Goal: Task Accomplishment & Management: Use online tool/utility

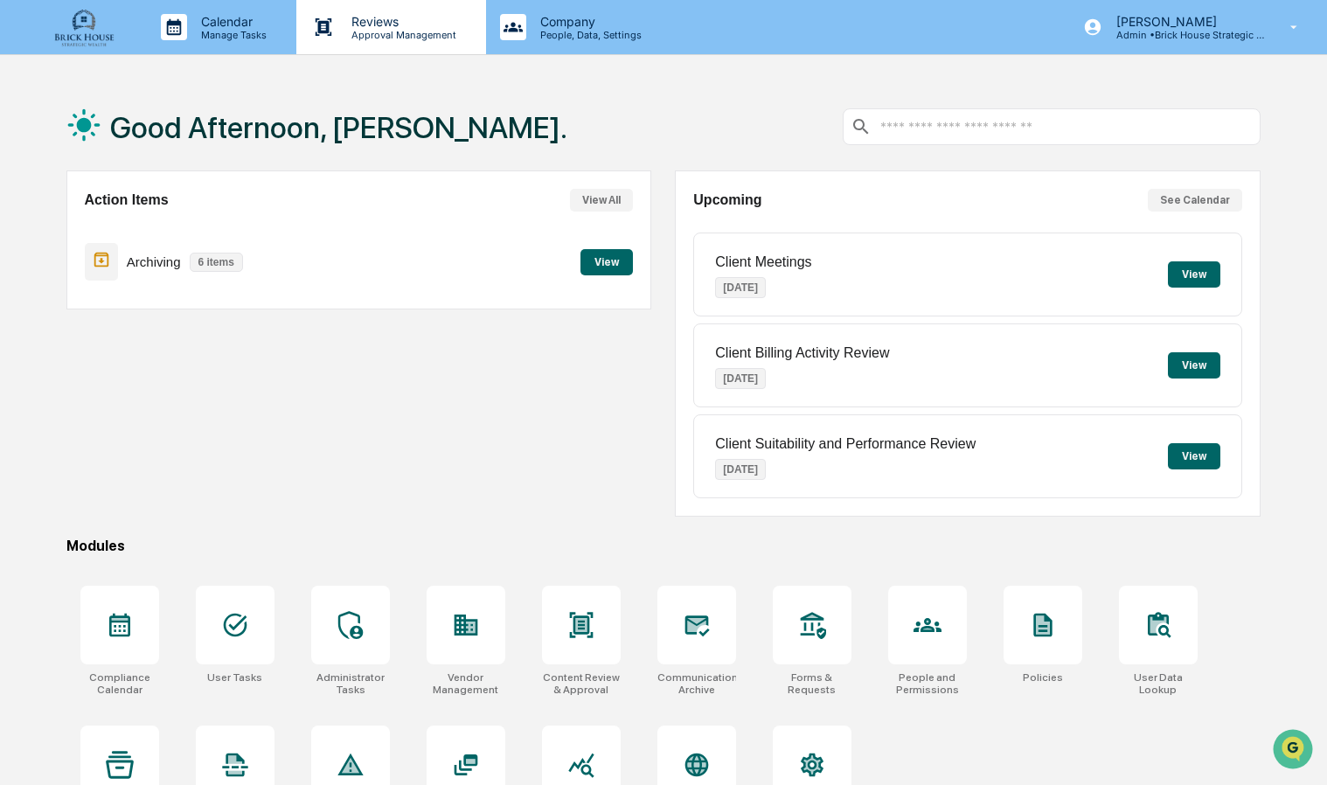
click at [392, 16] on p "Reviews" at bounding box center [401, 21] width 128 height 15
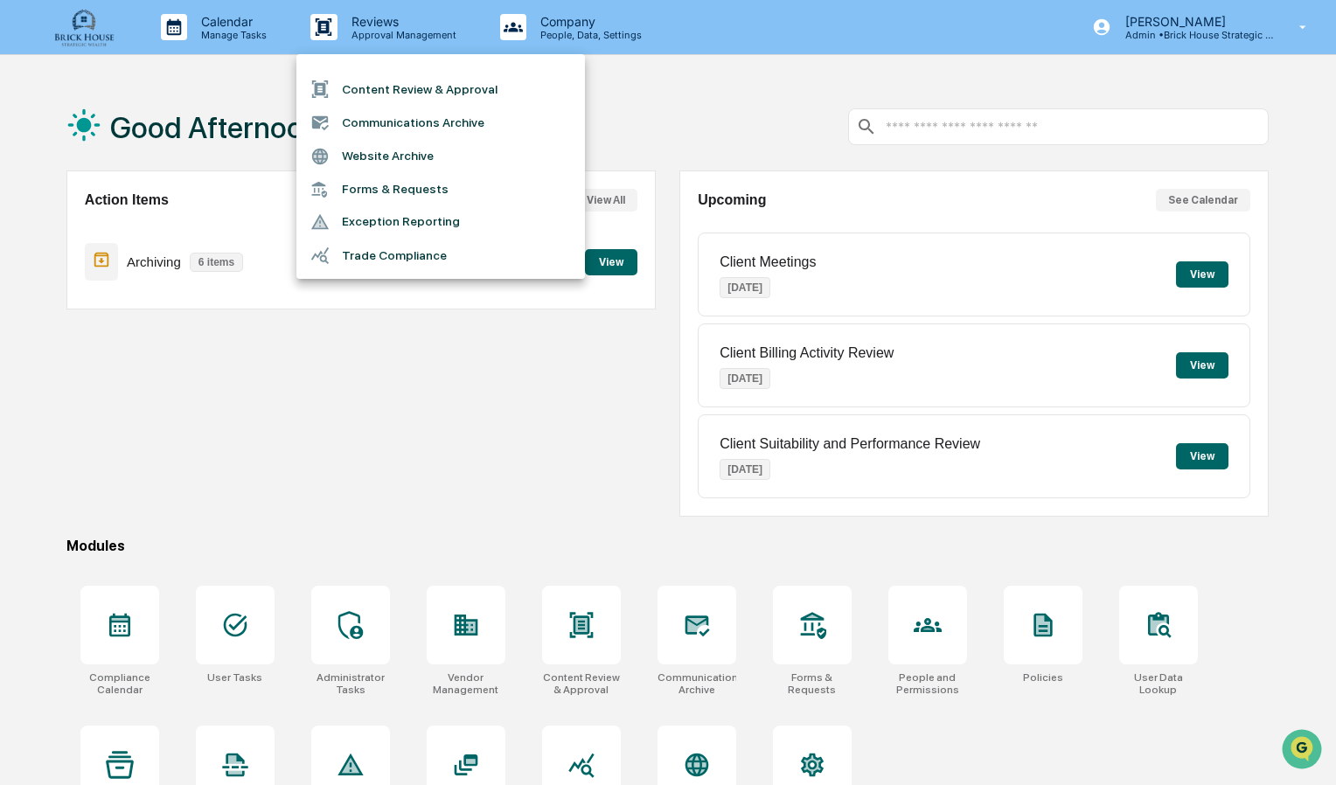
click at [406, 115] on li "Communications Archive" at bounding box center [440, 122] width 288 height 33
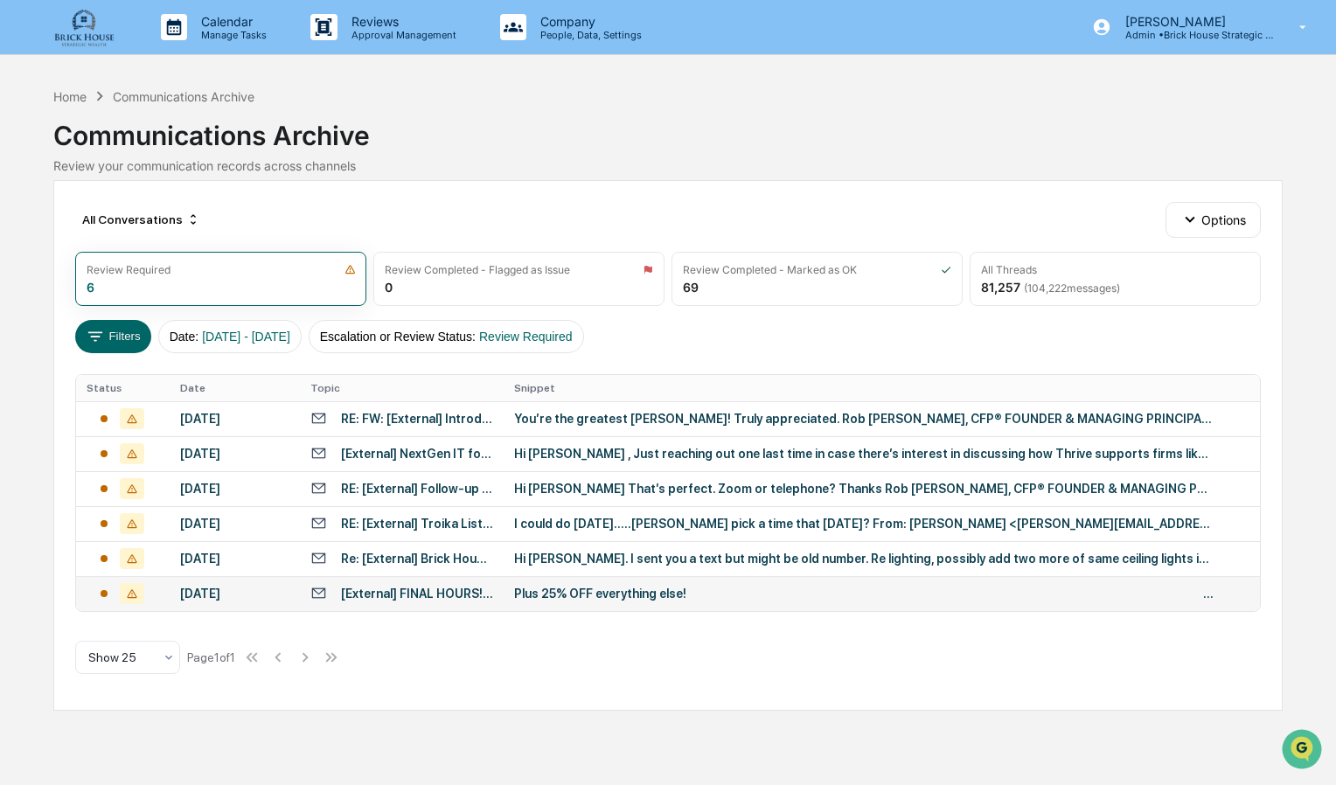
click at [578, 598] on div "Plus 25% OFF everything else! ͏  ͏  ͏  ͏  ͏  ͏  ͏  ͏  ͏  ͏  ͏  ͏  ͏  ͏  ͏  ͏  ͏…" at bounding box center [863, 594] width 699 height 14
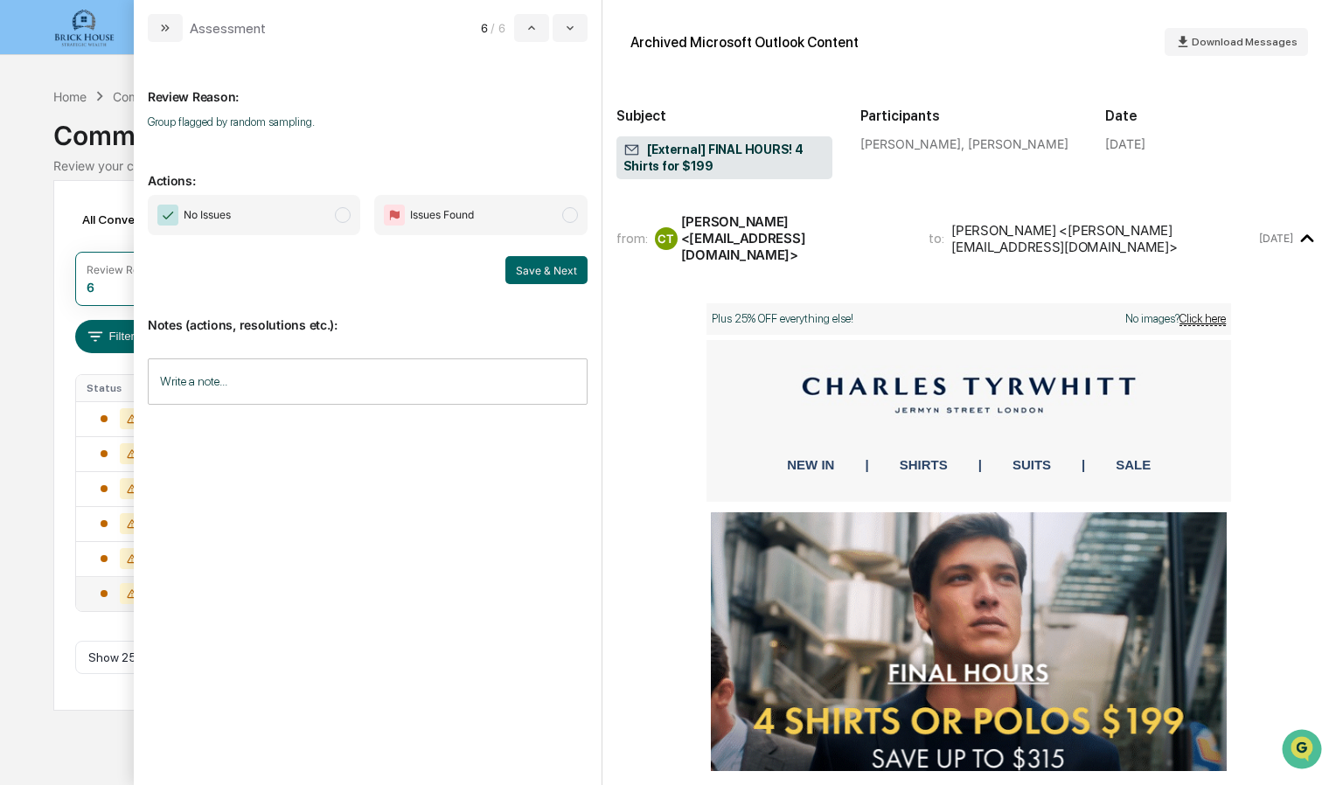
click at [351, 218] on span "No Issues" at bounding box center [254, 215] width 212 height 40
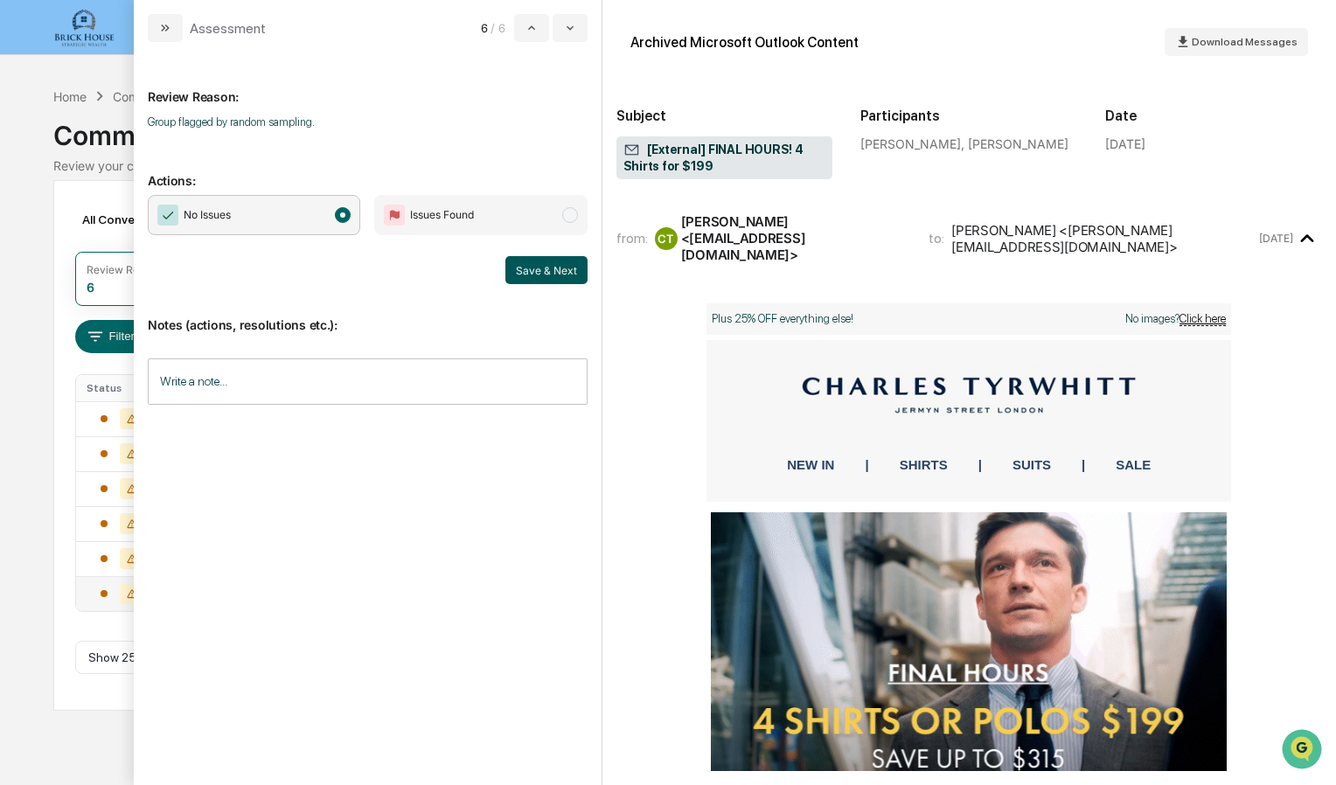
click at [554, 267] on button "Save & Next" at bounding box center [546, 270] width 82 height 28
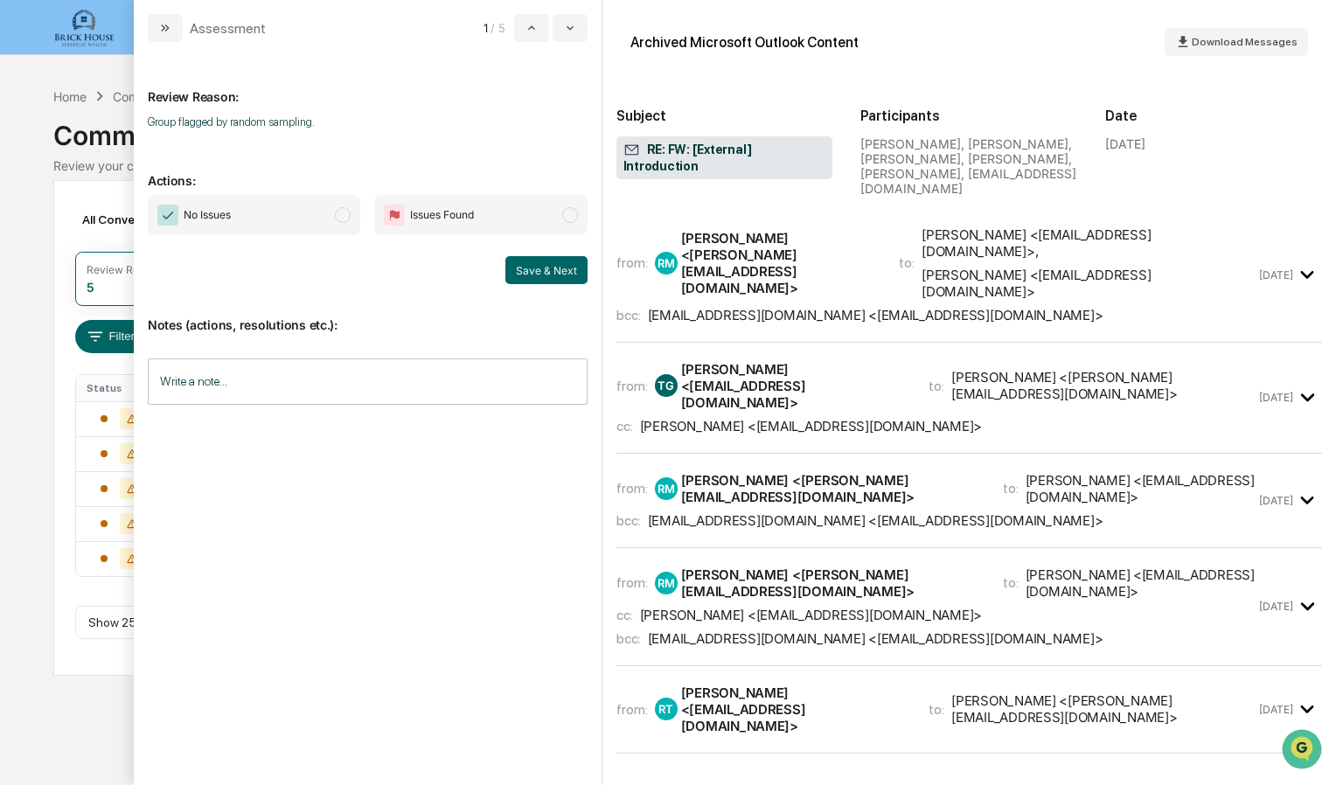
click at [899, 238] on div "to: [PERSON_NAME] <[EMAIL_ADDRESS][DOMAIN_NAME]> , [PERSON_NAME] <[EMAIL_ADDRES…" at bounding box center [1077, 262] width 357 height 73
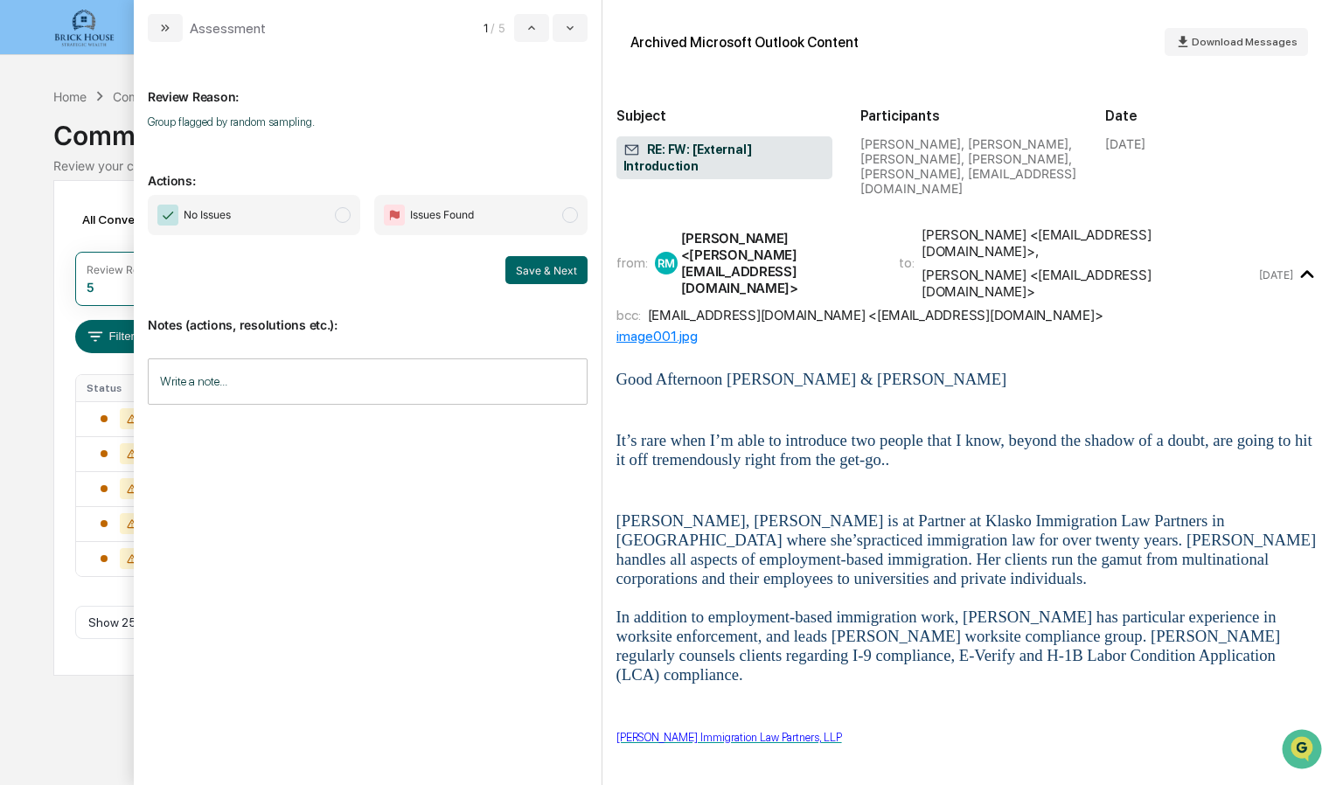
click at [348, 215] on span "modal" at bounding box center [343, 215] width 16 height 16
click at [528, 259] on button "Save & Next" at bounding box center [546, 270] width 82 height 28
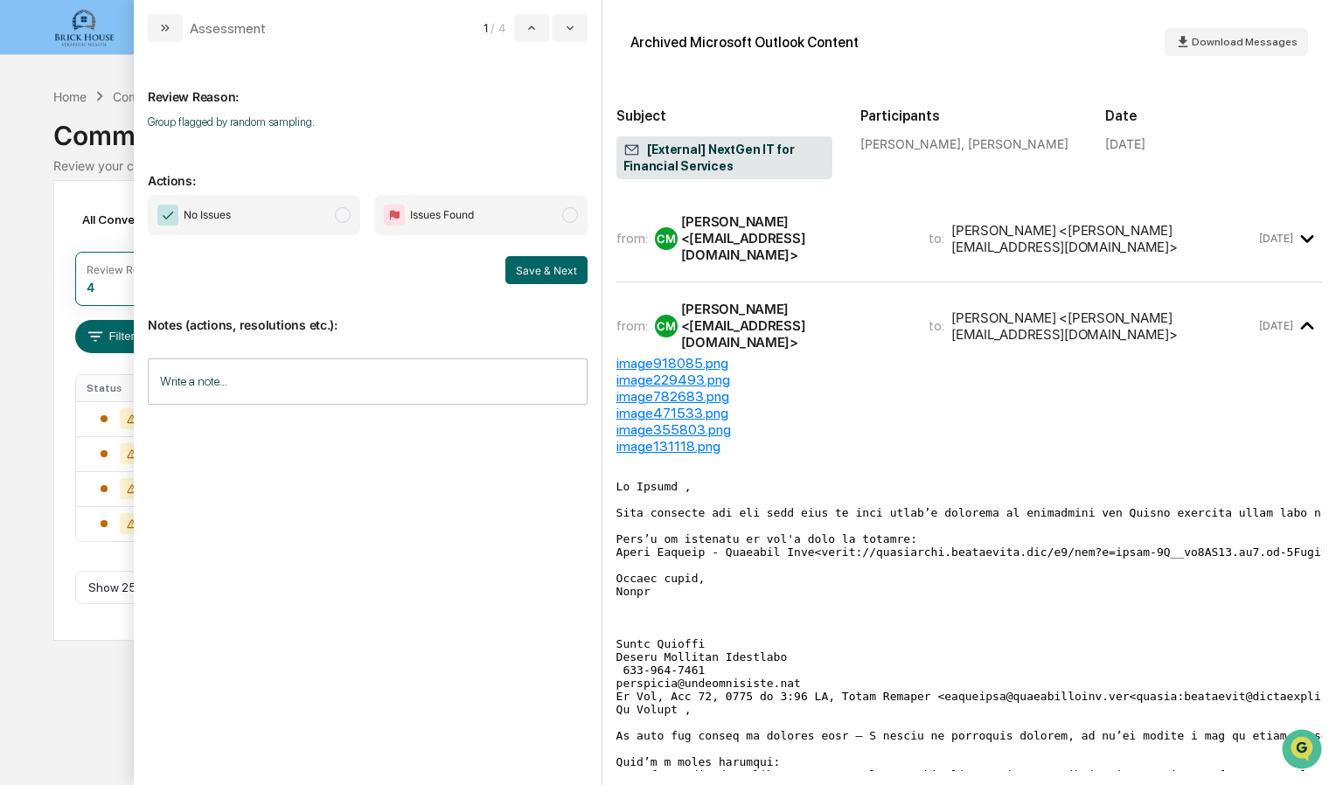
click at [342, 219] on span "modal" at bounding box center [343, 215] width 16 height 16
click at [545, 266] on button "Save & Next" at bounding box center [546, 270] width 82 height 28
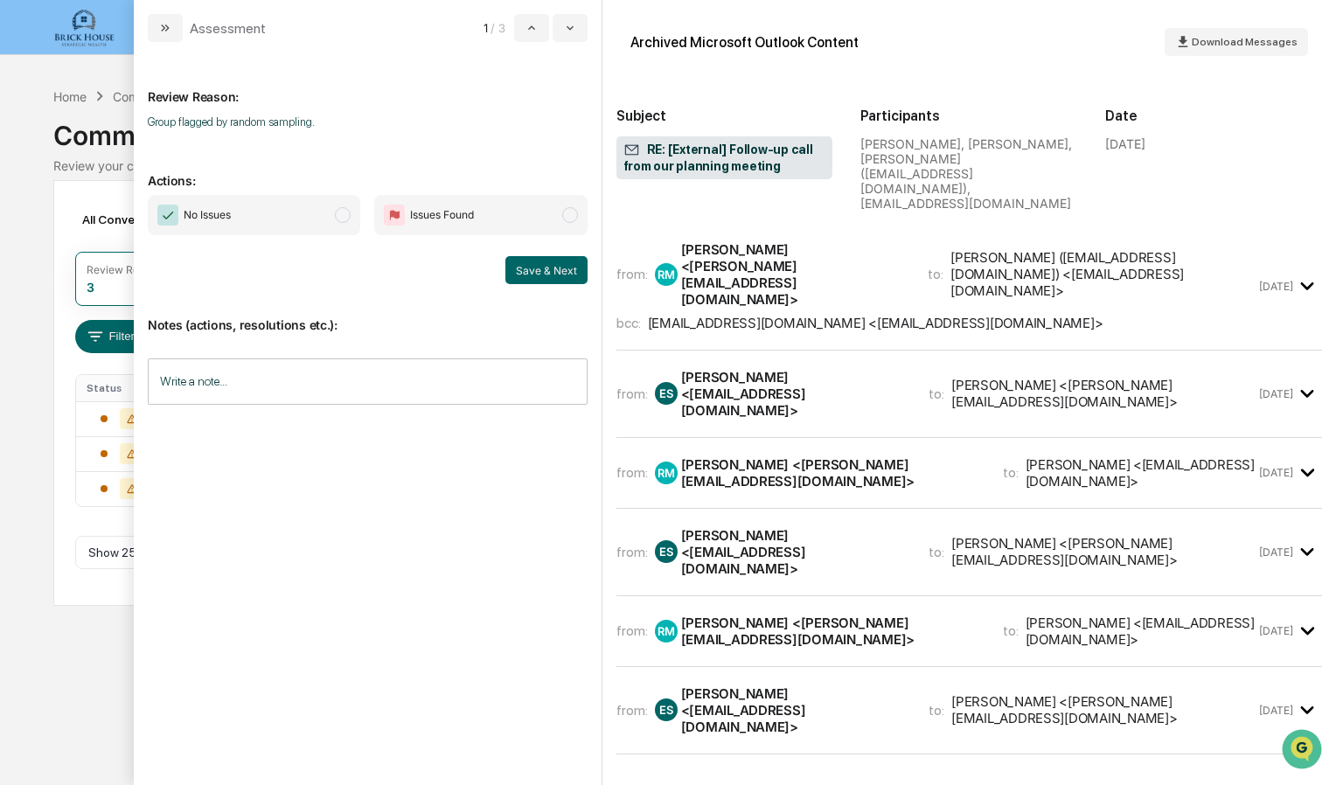
click at [344, 215] on span "modal" at bounding box center [343, 215] width 16 height 16
click at [532, 265] on button "Save & Next" at bounding box center [546, 270] width 82 height 28
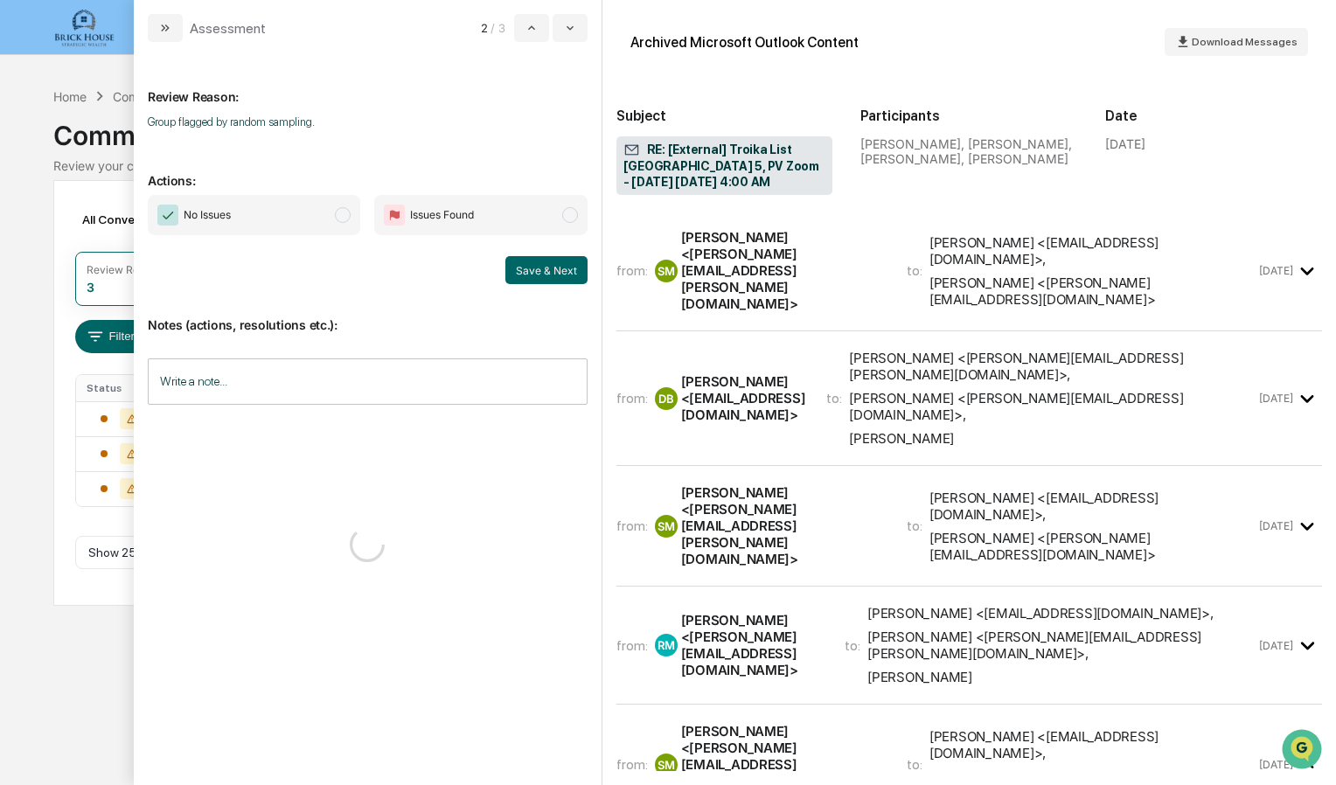
click at [836, 267] on div "from: SM [PERSON_NAME] <[PERSON_NAME][EMAIL_ADDRESS][PERSON_NAME][DOMAIN_NAME]>…" at bounding box center [936, 270] width 640 height 83
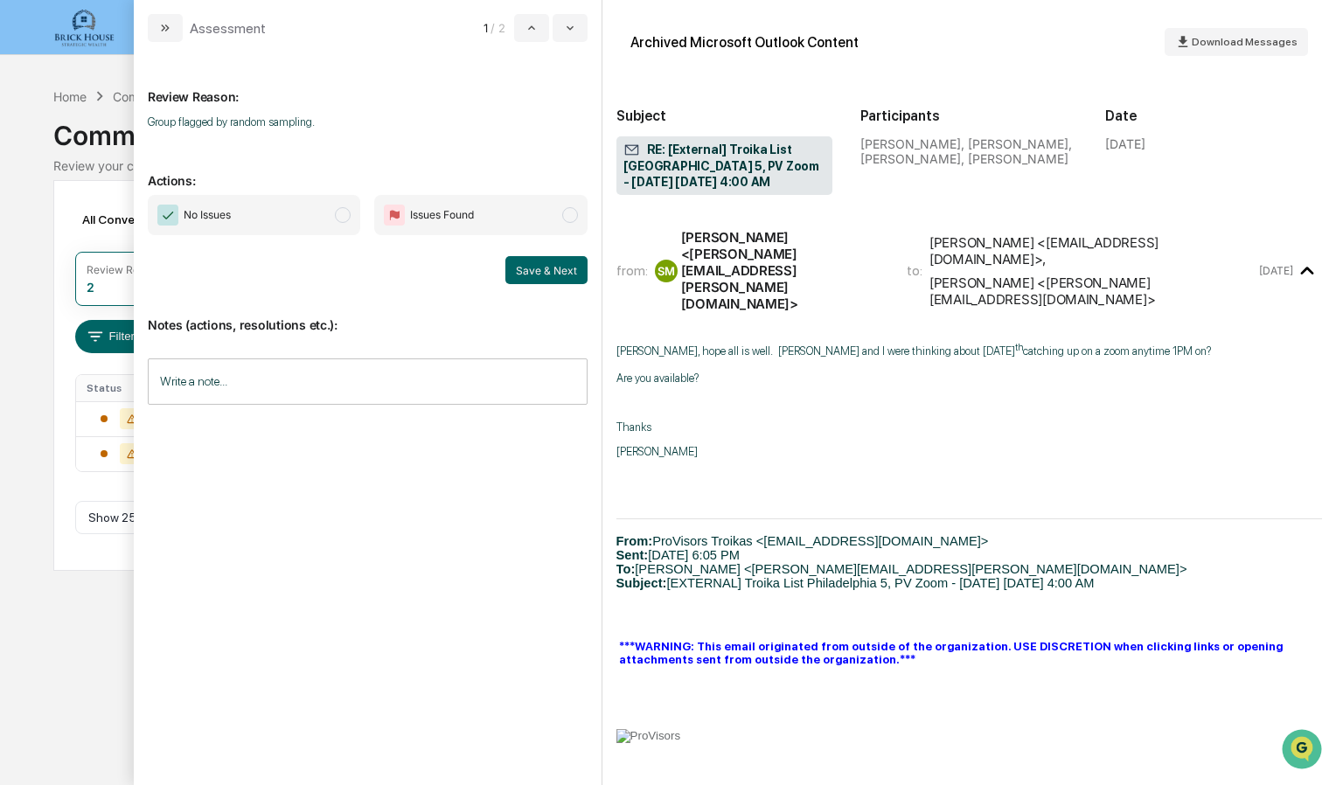
click at [343, 213] on span "modal" at bounding box center [343, 215] width 16 height 16
click at [558, 264] on button "Save & Next" at bounding box center [546, 270] width 82 height 28
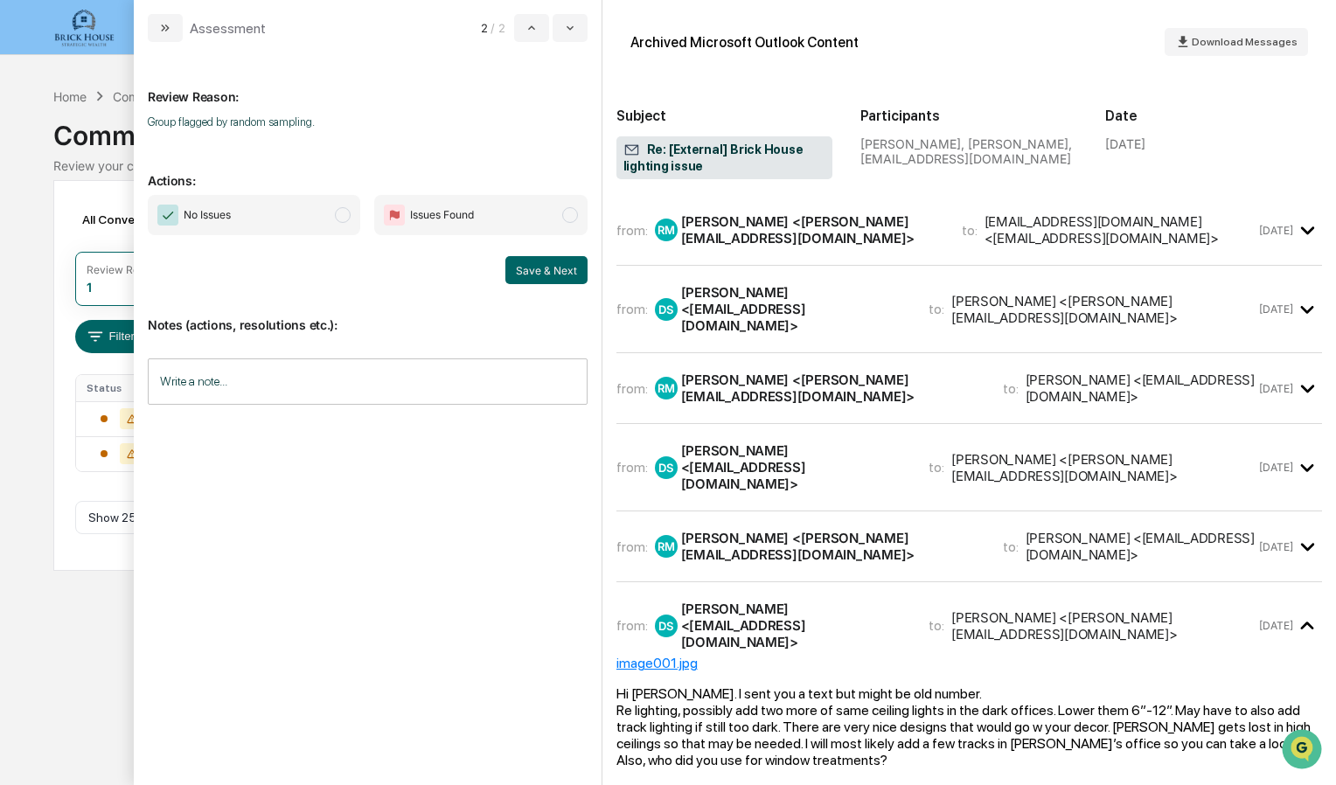
click at [343, 221] on span "modal" at bounding box center [343, 215] width 16 height 16
click at [537, 261] on button "Save & Next" at bounding box center [546, 270] width 82 height 28
